Goal: Task Accomplishment & Management: Manage account settings

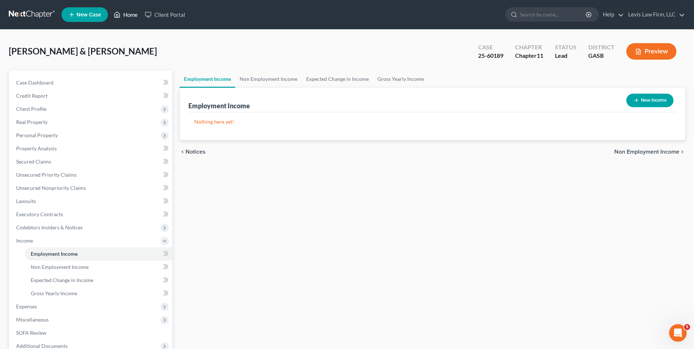
click at [133, 15] on link "Home" at bounding box center [125, 14] width 31 height 13
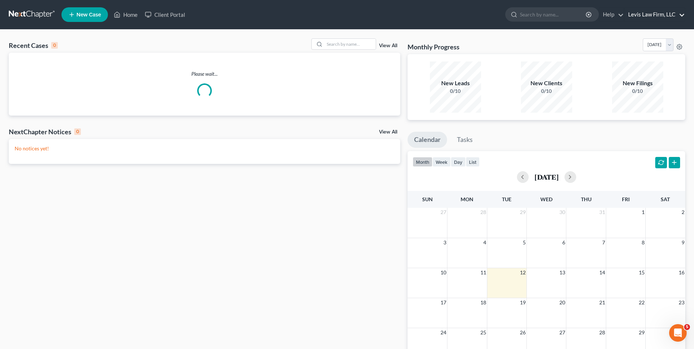
click at [659, 12] on link "Levis Law Firm, LLC" at bounding box center [655, 14] width 60 height 13
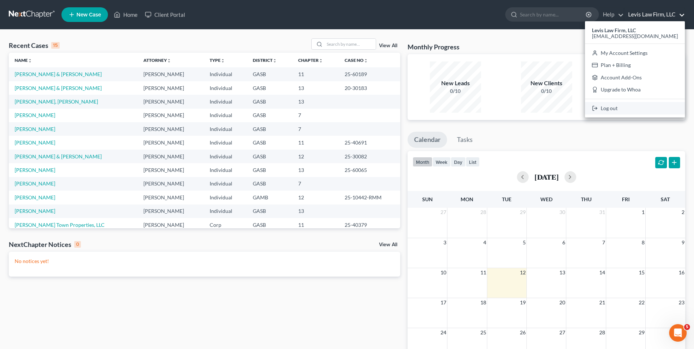
click at [615, 108] on link "Log out" at bounding box center [635, 108] width 100 height 12
